Goal: Obtain resource: Obtain resource

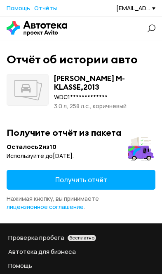
click at [139, 180] on button "Получить отчёт" at bounding box center [81, 180] width 148 height 20
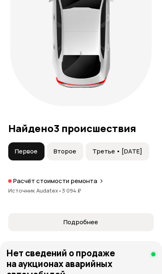
scroll to position [1123, 0]
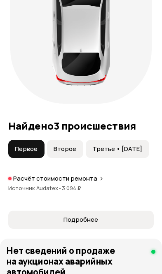
click at [65, 153] on span "Второе" at bounding box center [64, 149] width 23 height 8
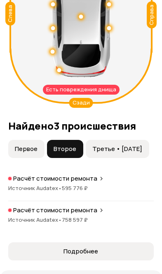
click at [142, 153] on span "Третье • [DATE]" at bounding box center [117, 149] width 50 height 8
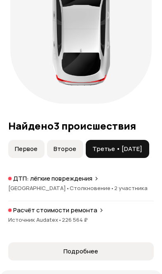
scroll to position [0, 0]
click at [65, 158] on button "Второе" at bounding box center [65, 149] width 36 height 18
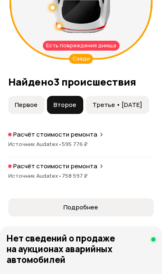
scroll to position [1167, 0]
click at [109, 211] on span "Подробнее" at bounding box center [81, 207] width 132 height 8
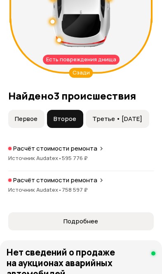
scroll to position [1156, 0]
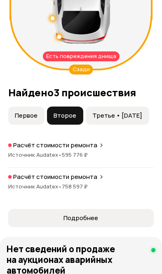
click at [142, 119] on span "Третье • [DATE]" at bounding box center [117, 115] width 50 height 8
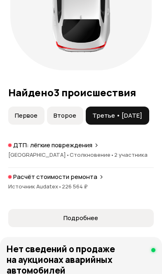
click at [92, 222] on span "Подробнее" at bounding box center [80, 218] width 35 height 8
click at [74, 118] on span "Второе" at bounding box center [64, 115] width 23 height 8
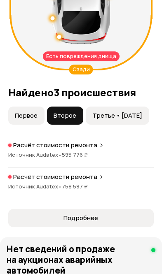
click at [96, 222] on span "Подробнее" at bounding box center [80, 218] width 35 height 8
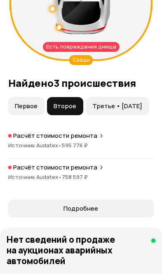
scroll to position [1166, 0]
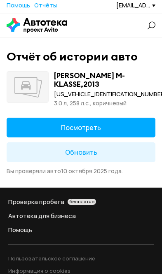
scroll to position [3, 0]
